Goal: Book appointment/travel/reservation

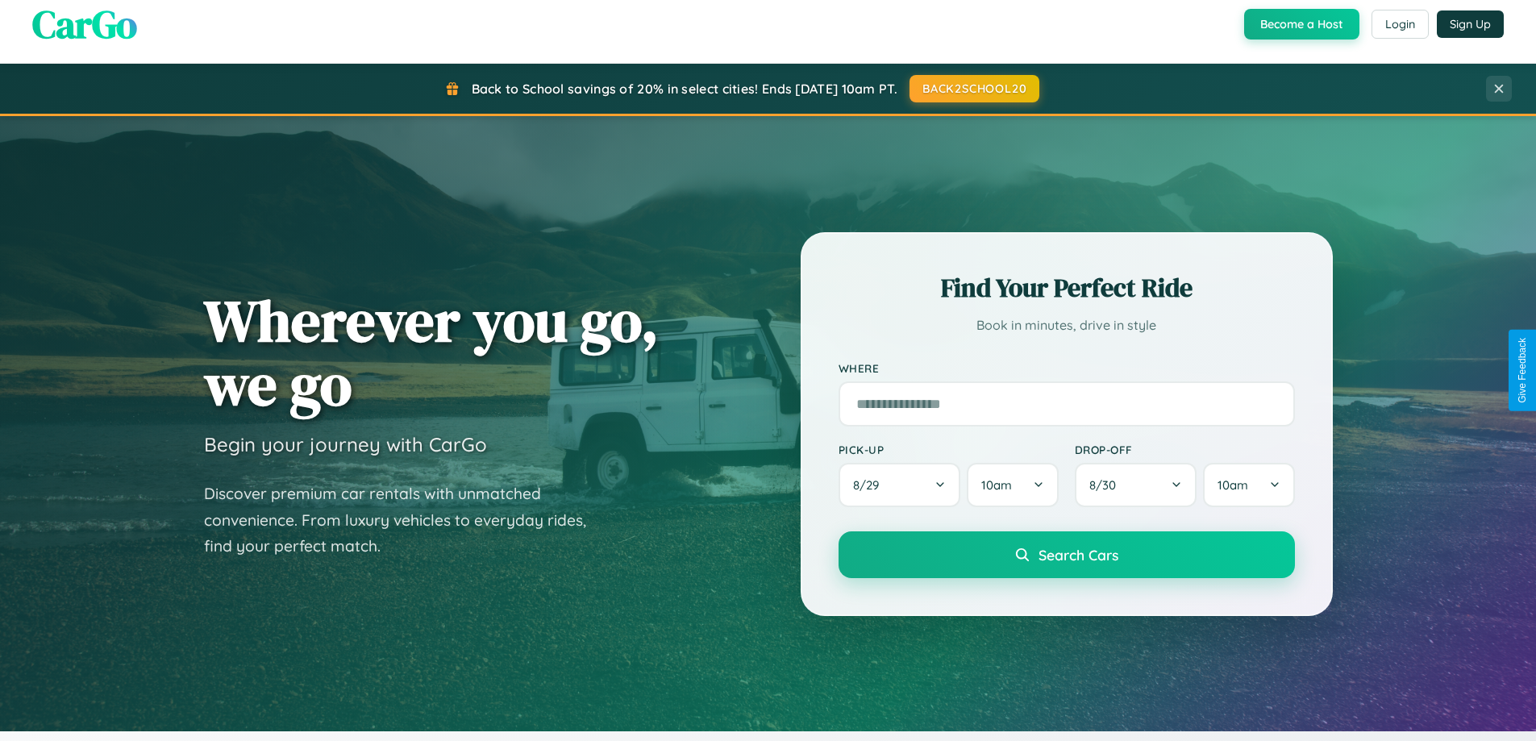
scroll to position [695, 0]
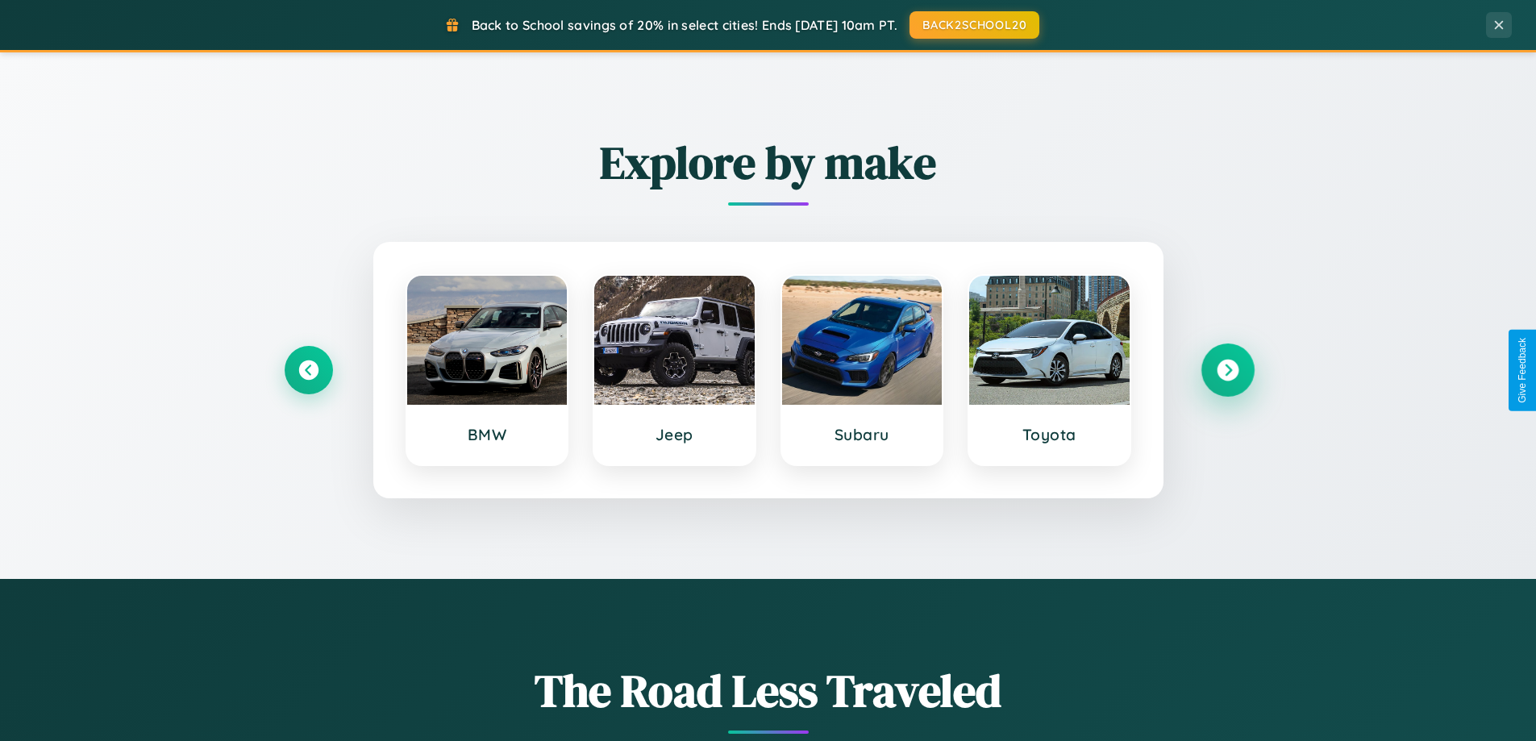
click at [1227, 370] on icon at bounding box center [1227, 371] width 22 height 22
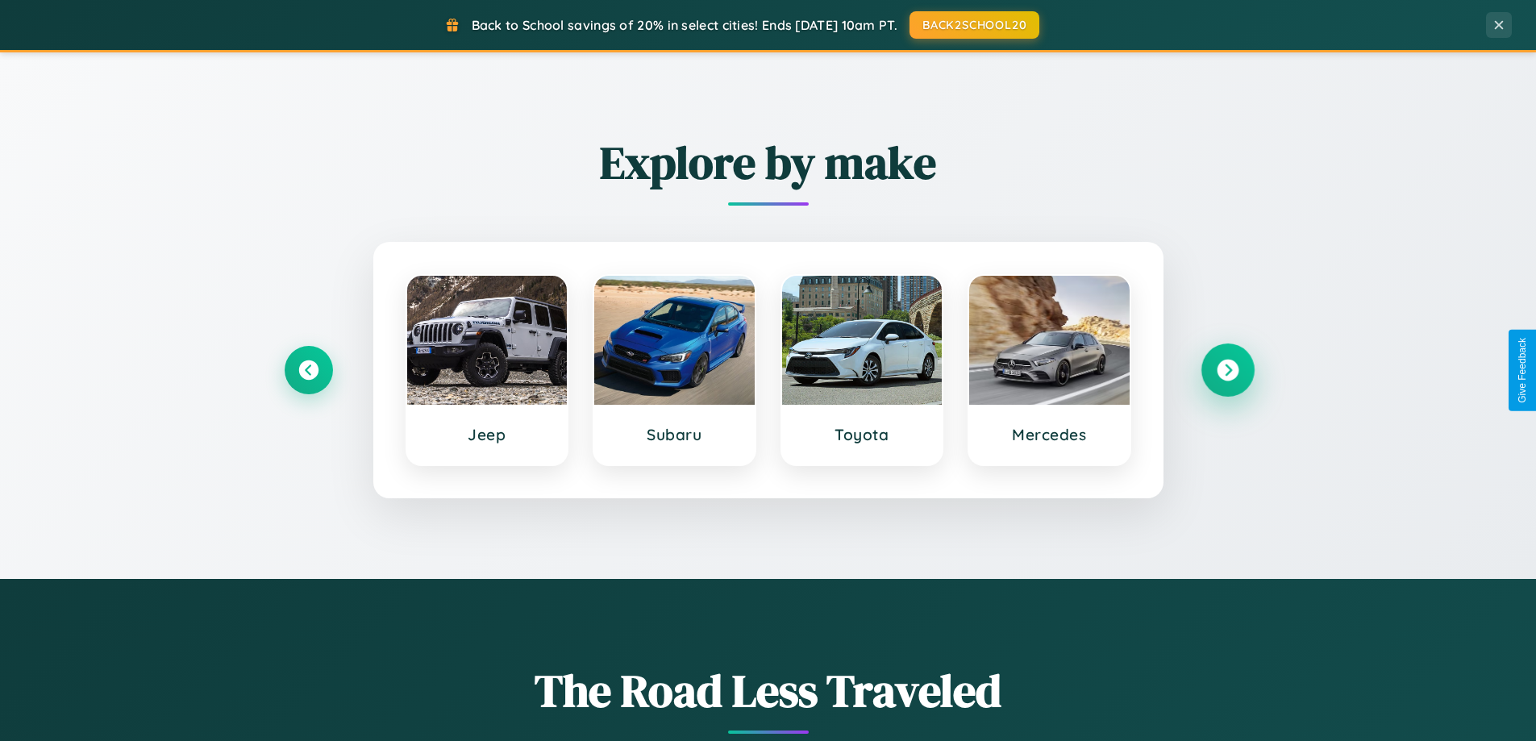
click at [1227, 370] on icon at bounding box center [1227, 371] width 22 height 22
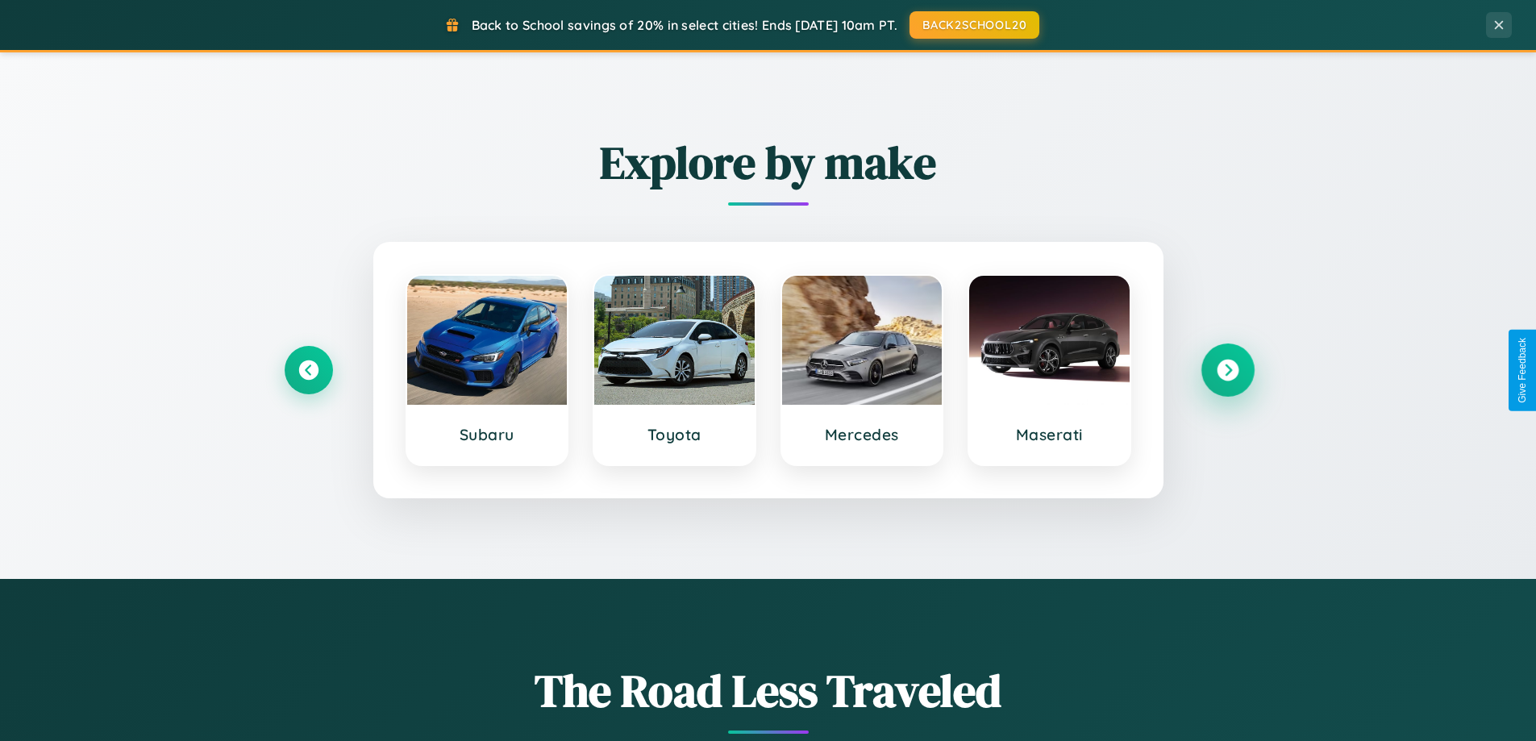
click at [1227, 370] on icon at bounding box center [1227, 371] width 22 height 22
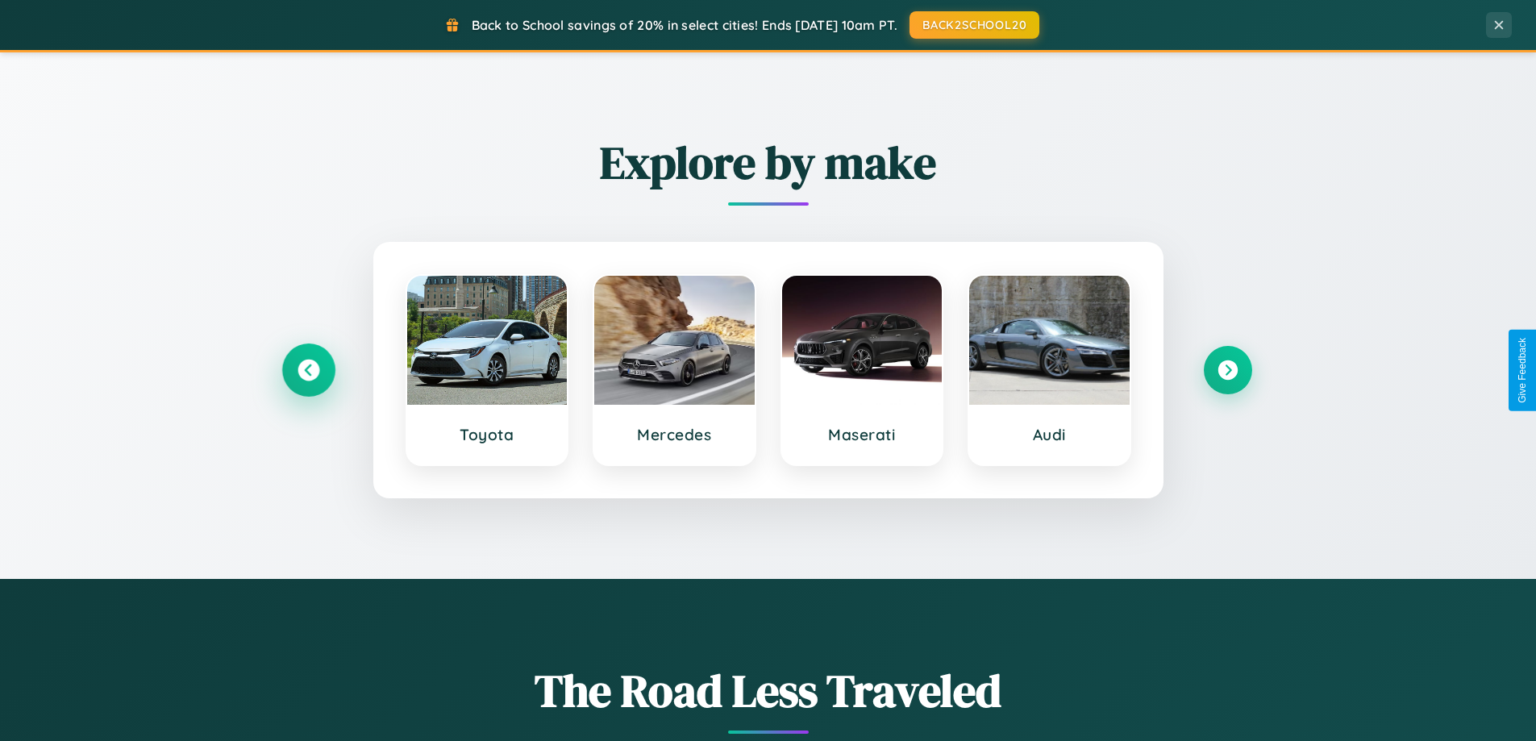
click at [308, 370] on icon at bounding box center [308, 371] width 22 height 22
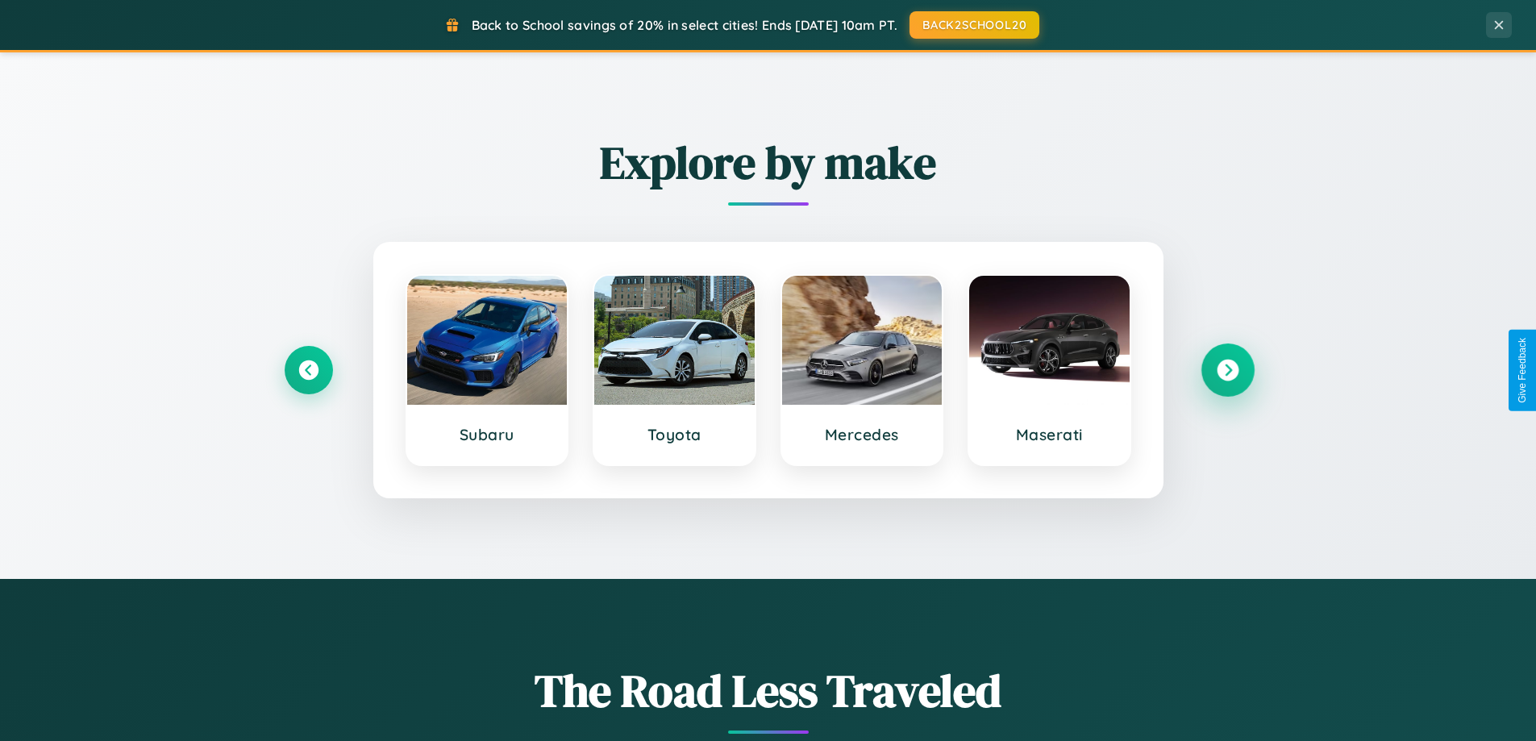
click at [1227, 370] on icon at bounding box center [1227, 371] width 22 height 22
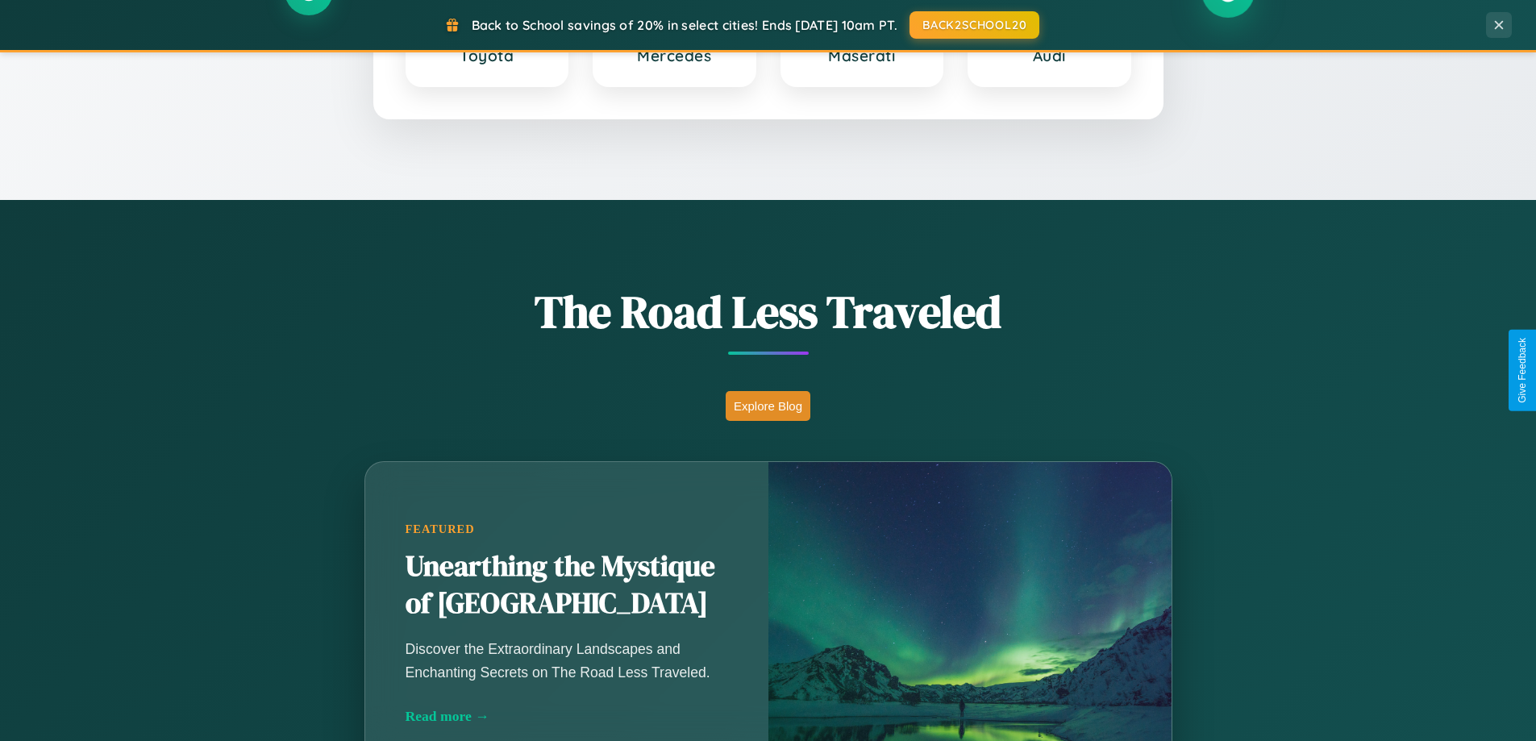
scroll to position [1109, 0]
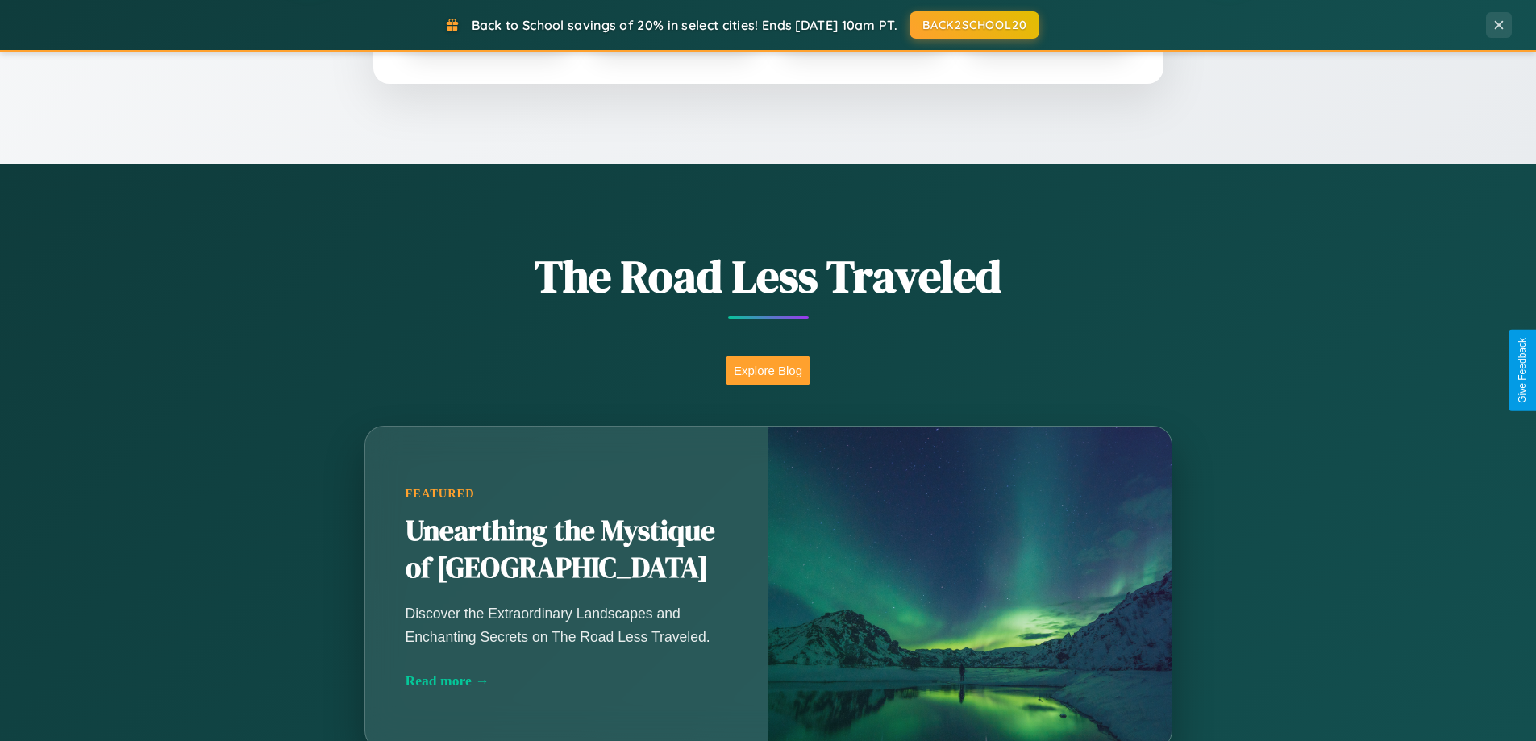
click at [767, 370] on button "Explore Blog" at bounding box center [768, 371] width 85 height 30
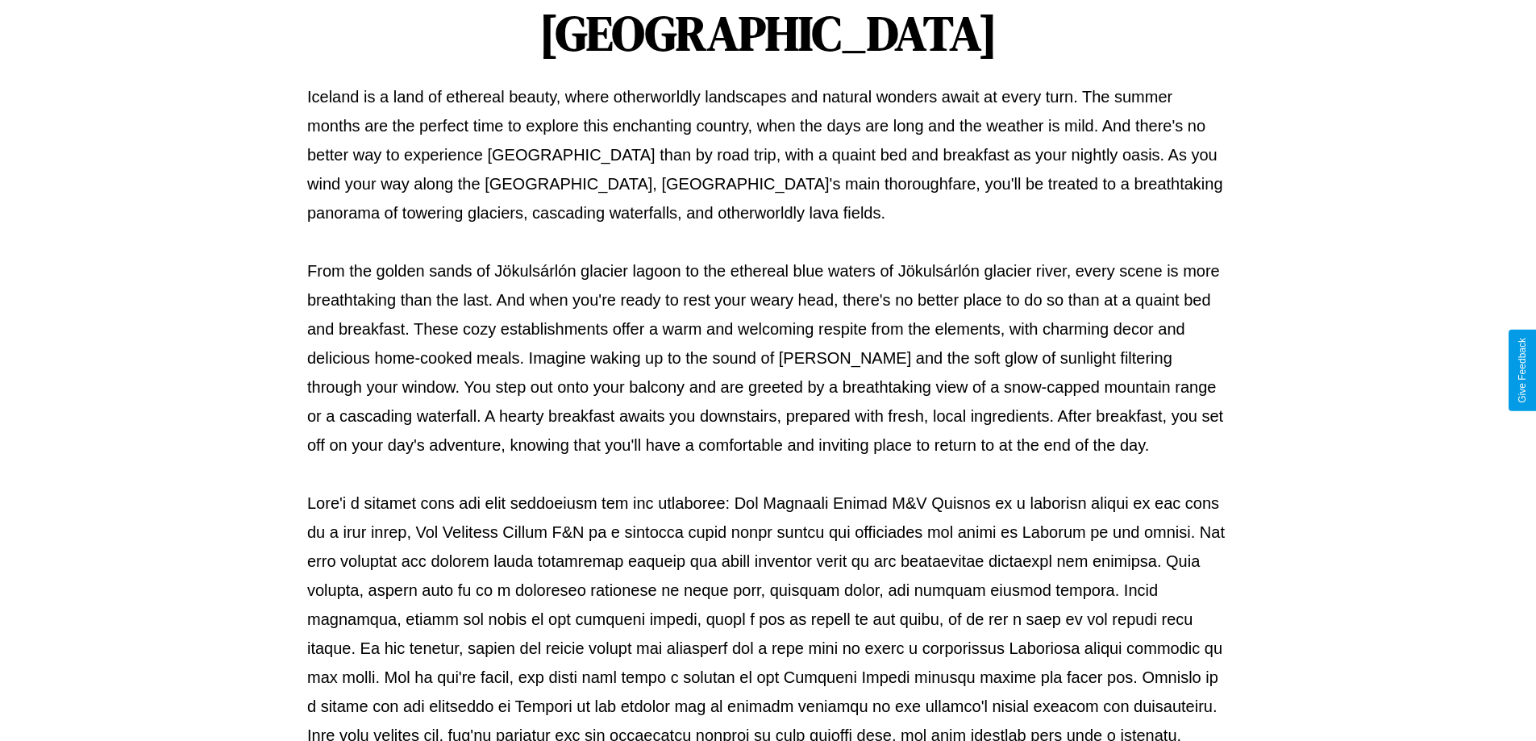
scroll to position [522, 0]
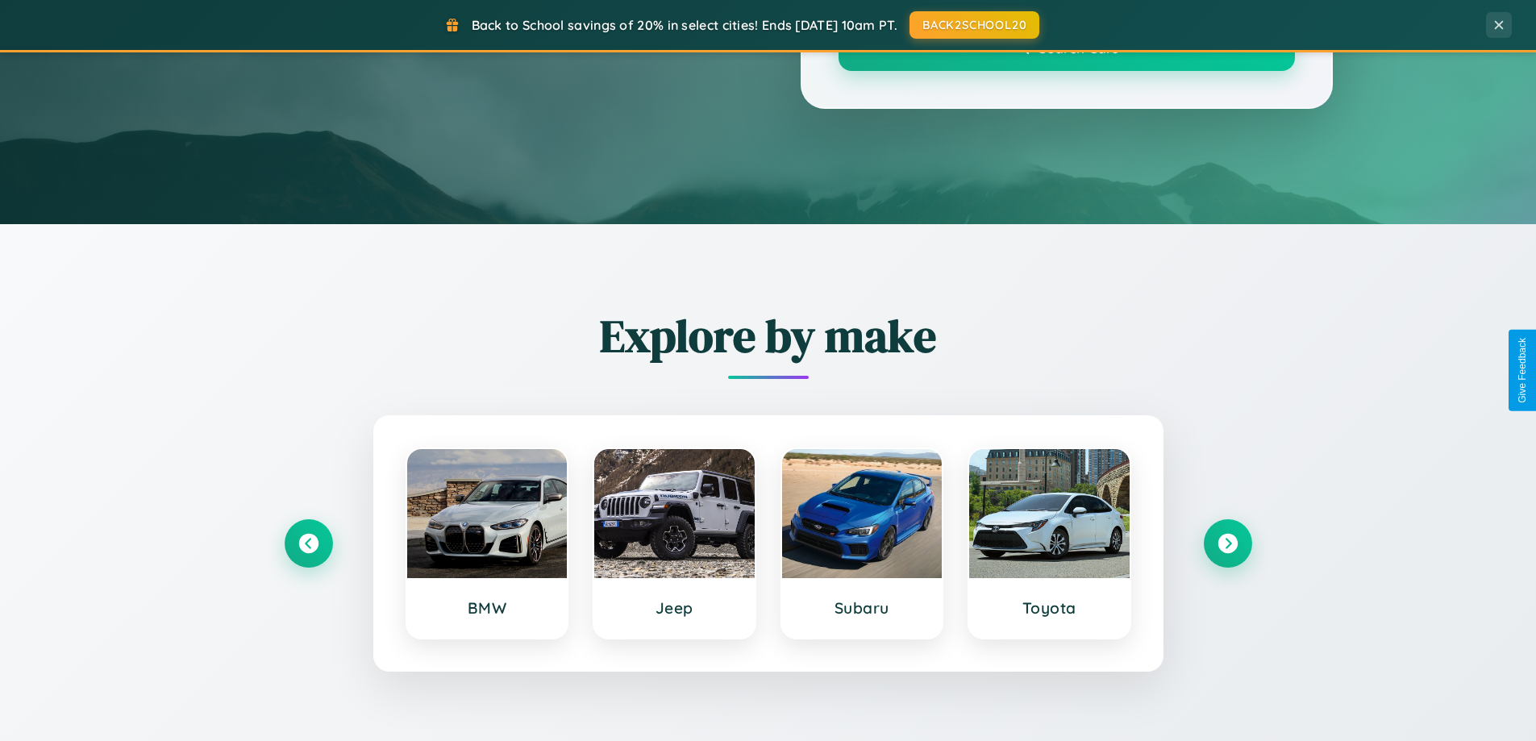
scroll to position [1109, 0]
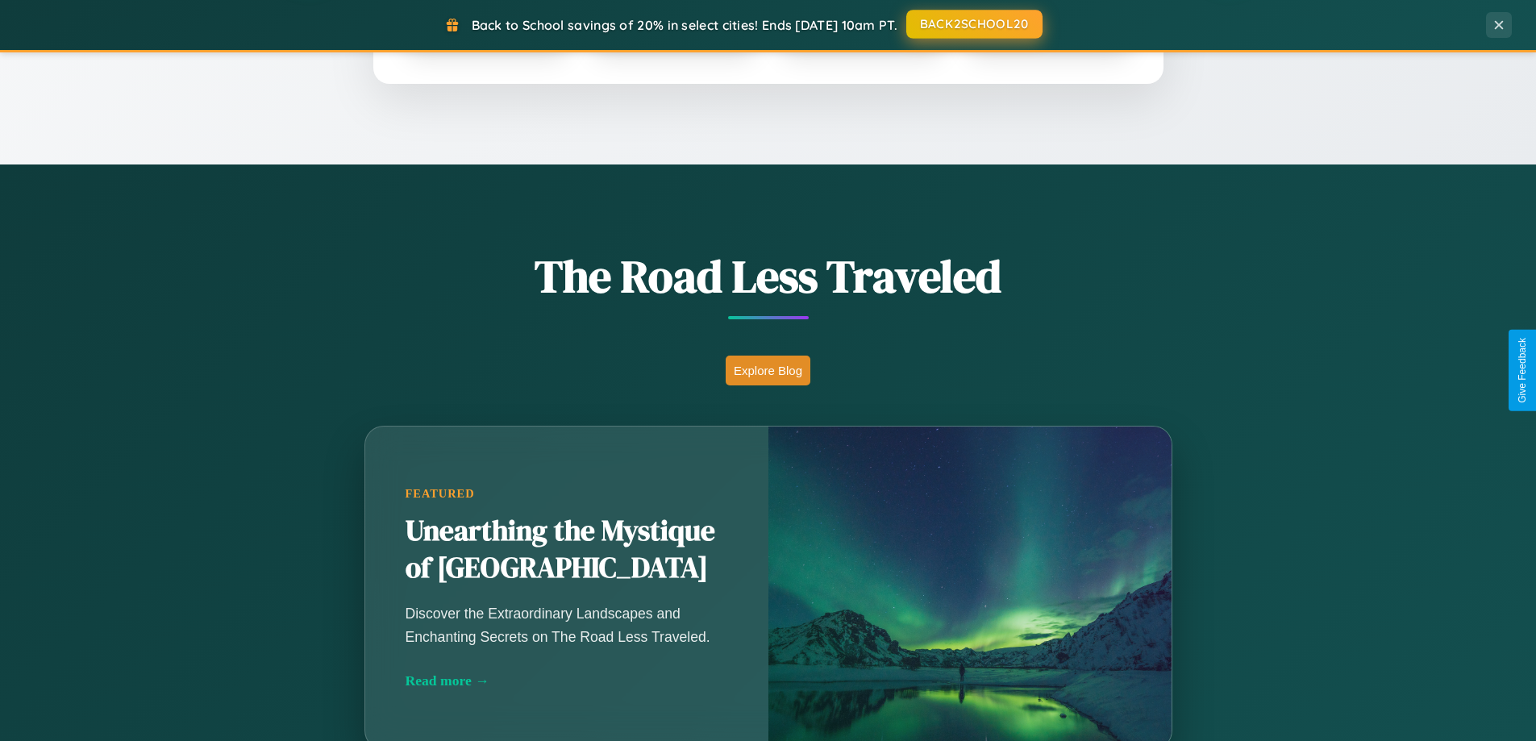
click at [973, 25] on button "BACK2SCHOOL20" at bounding box center [974, 24] width 136 height 29
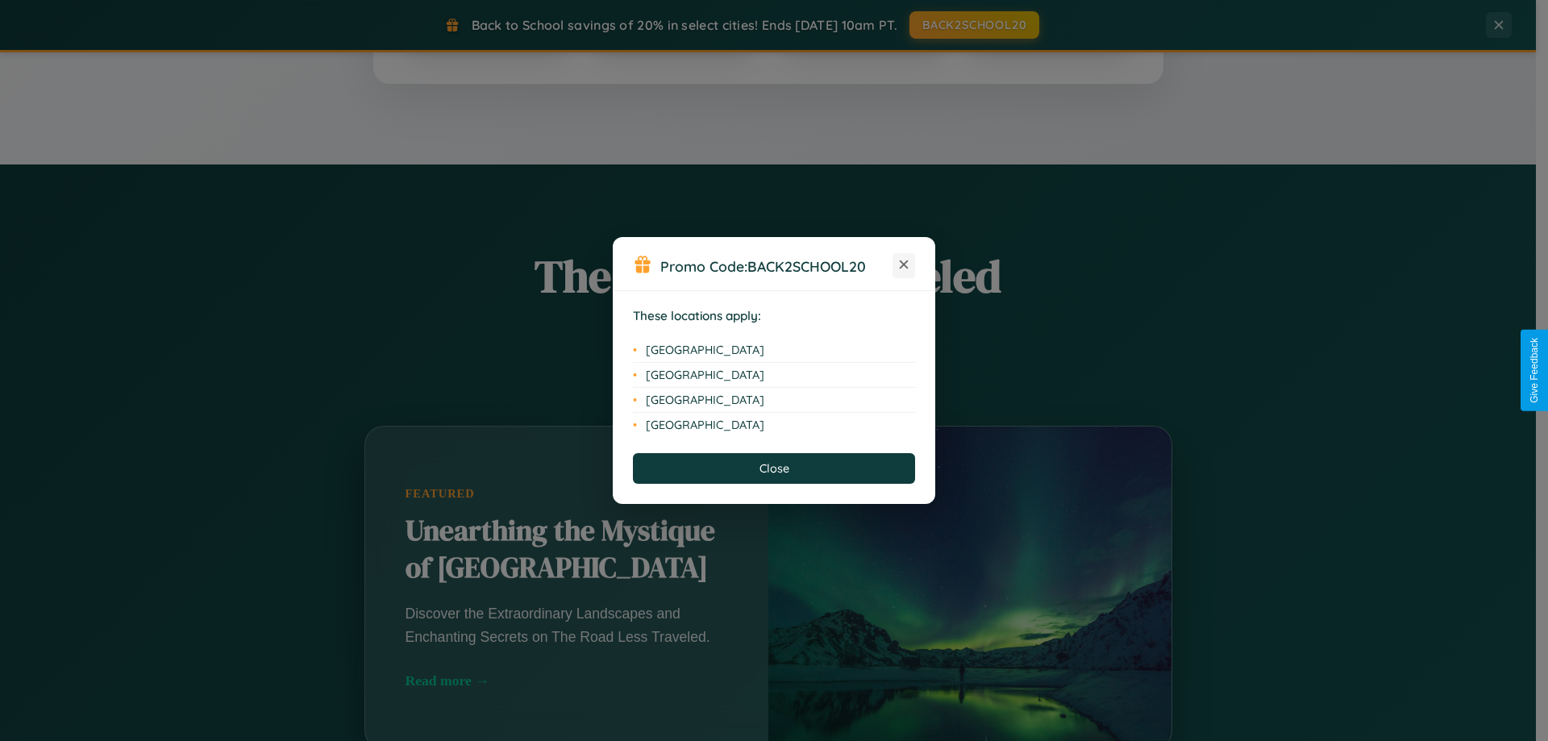
click at [904, 265] on icon at bounding box center [904, 264] width 9 height 9
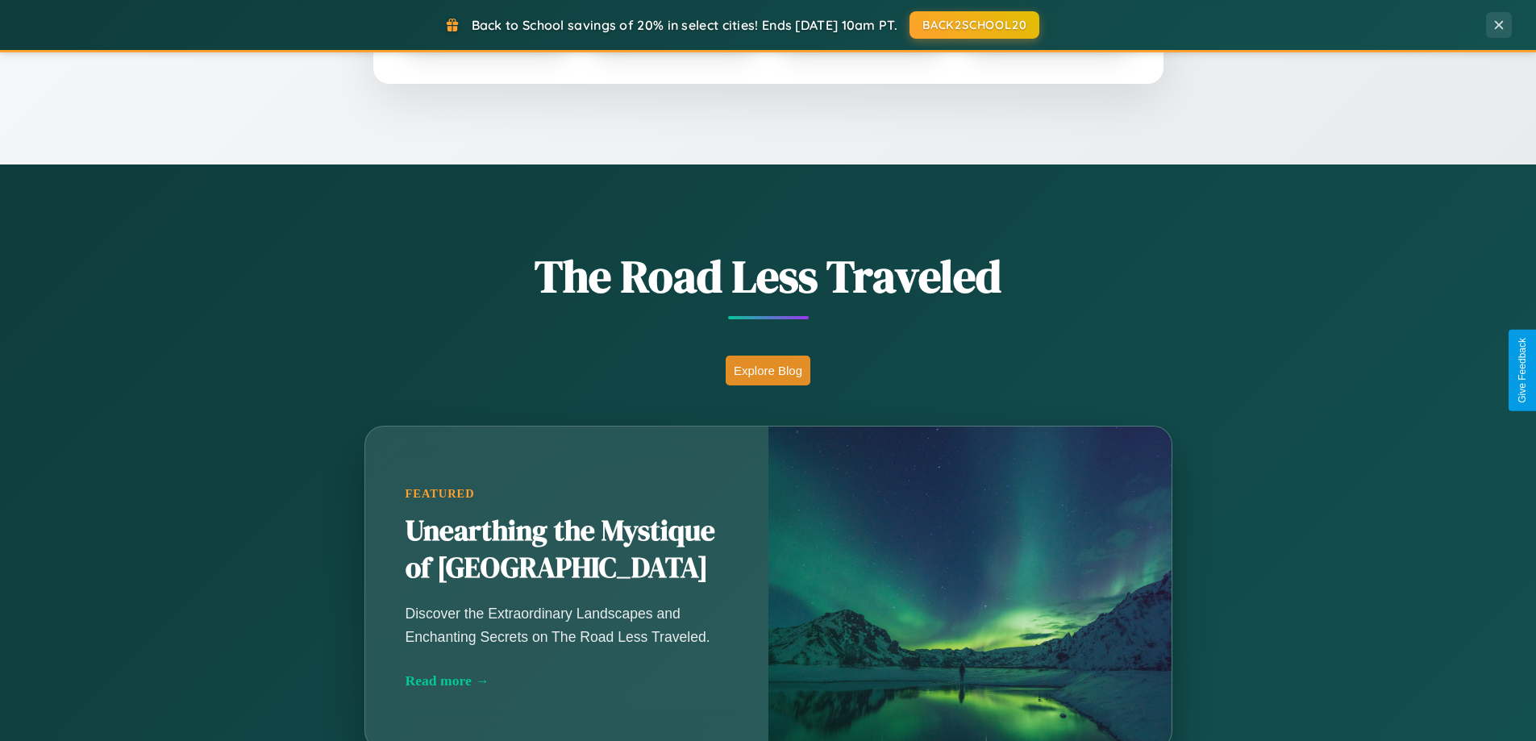
scroll to position [2590, 0]
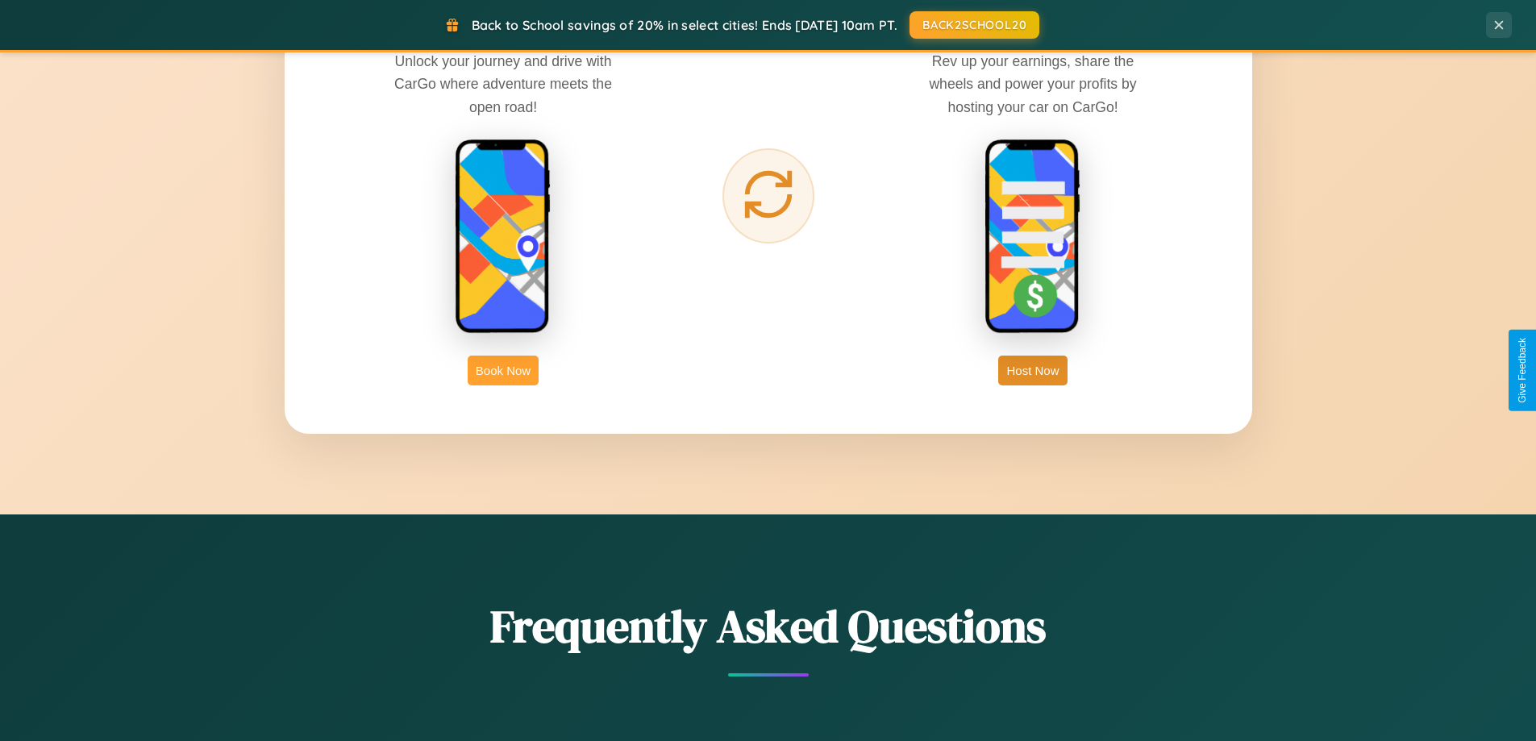
click at [503, 370] on button "Book Now" at bounding box center [503, 371] width 71 height 30
